Goal: Information Seeking & Learning: Learn about a topic

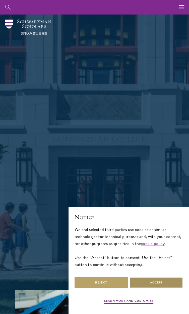
click at [162, 282] on button "Accept" at bounding box center [155, 282] width 53 height 11
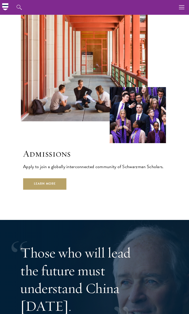
scroll to position [1226, 0]
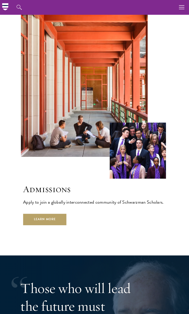
click at [159, 197] on div "Admissions Apply to join a globally interconnected community of Schwarzman Scho…" at bounding box center [94, 201] width 138 height 41
click at [65, 211] on link "Learn More" at bounding box center [46, 216] width 43 height 11
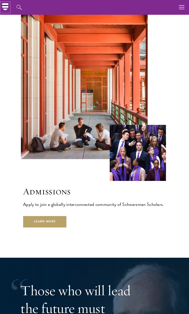
click at [6, 4] on icon at bounding box center [8, 4] width 6 height 2
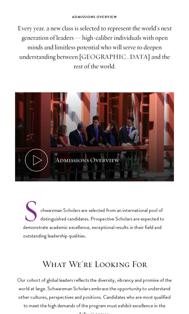
scroll to position [166, 0]
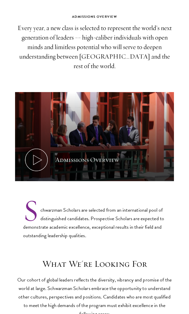
click at [14, 68] on section "Admissions Overview Every year, a new class is selected to represent the world’…" at bounding box center [94, 127] width 189 height 226
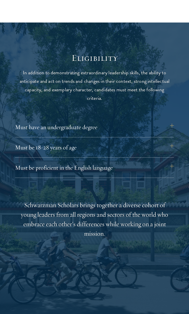
scroll to position [555, 0]
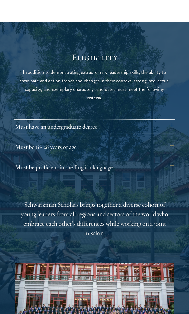
click at [170, 121] on button "Must have an undergraduate degree" at bounding box center [94, 127] width 159 height 12
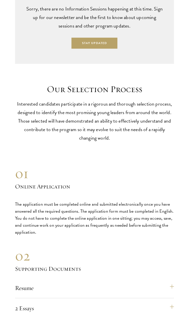
scroll to position [1316, 0]
